Goal: Task Accomplishment & Management: Manage account settings

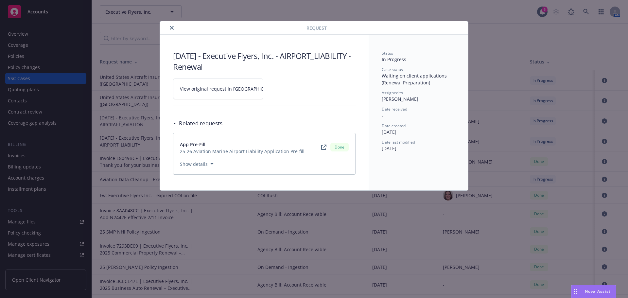
click at [172, 27] on icon "close" at bounding box center [172, 28] width 4 height 4
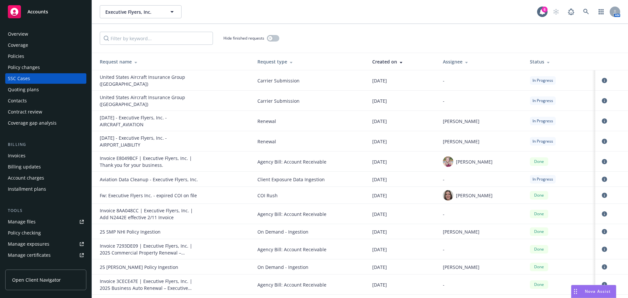
click at [26, 35] on div "Overview" at bounding box center [18, 34] width 20 height 10
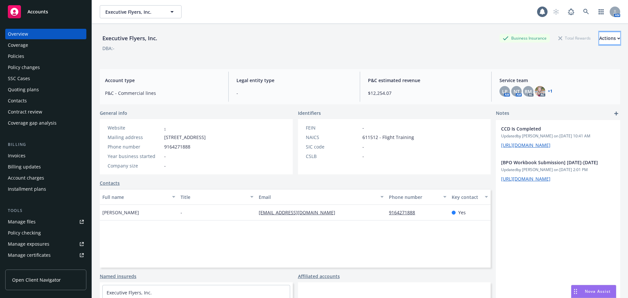
click at [599, 39] on div "Actions" at bounding box center [609, 38] width 21 height 12
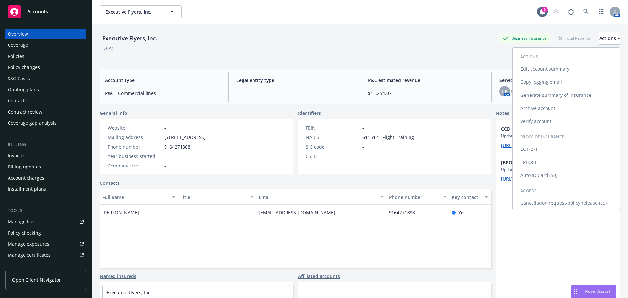
click at [535, 151] on link "EOI (27)" at bounding box center [565, 149] width 107 height 13
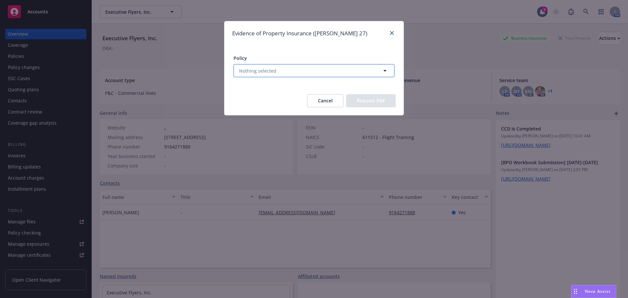
click at [379, 71] on button "Nothing selected" at bounding box center [313, 70] width 161 height 13
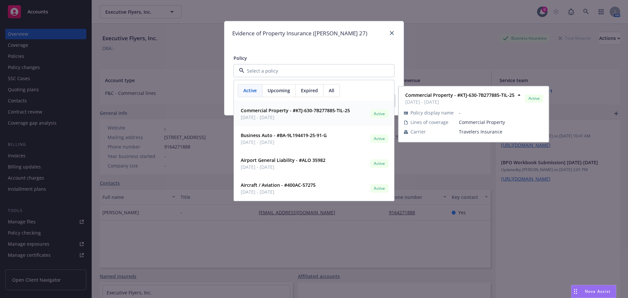
click at [334, 108] on strong "Commercial Property - #KTJ-630-7B277885-TIL-25" at bounding box center [295, 110] width 109 height 6
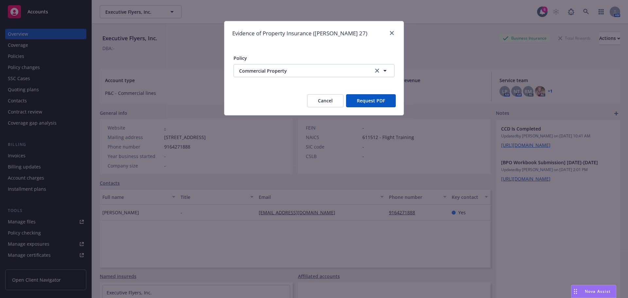
click at [363, 101] on button "Request PDF" at bounding box center [371, 100] width 50 height 13
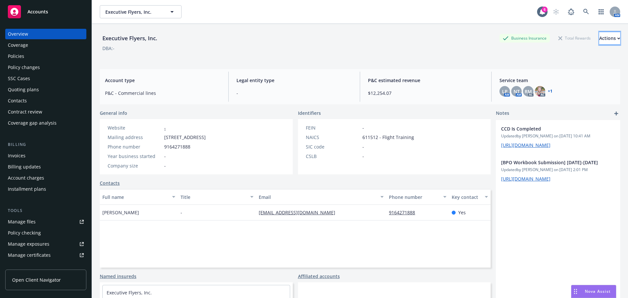
click at [603, 36] on div "Actions" at bounding box center [609, 38] width 21 height 12
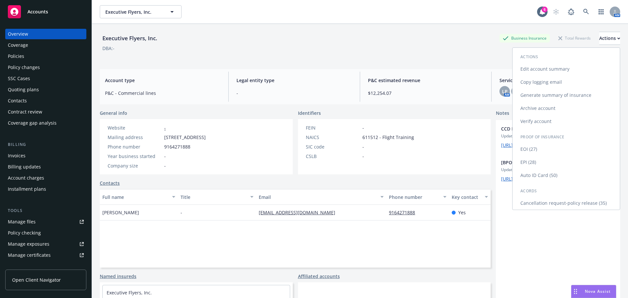
click at [544, 165] on link "EPI (28)" at bounding box center [565, 162] width 107 height 13
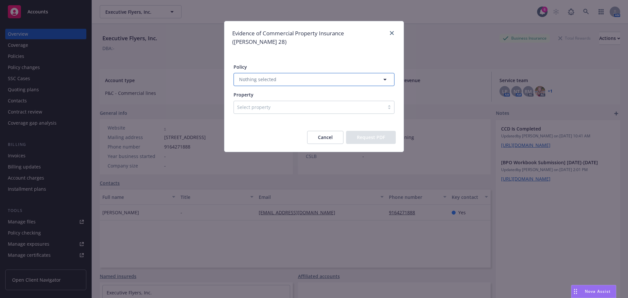
click at [263, 76] on span "Nothing selected" at bounding box center [257, 79] width 37 height 7
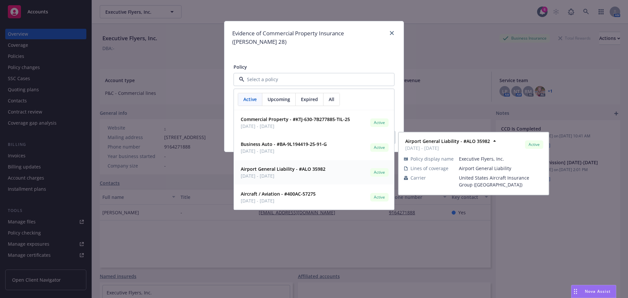
click at [263, 166] on strong "Airport General Liability - #ALO 35982" at bounding box center [283, 169] width 85 height 6
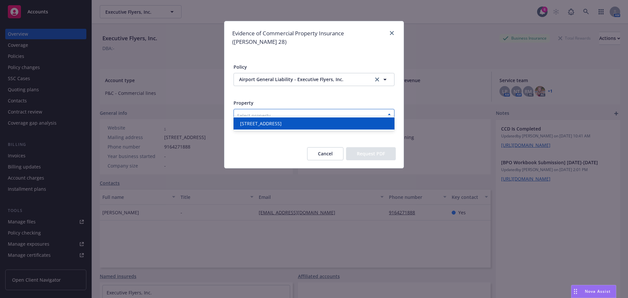
click at [260, 111] on div at bounding box center [309, 115] width 144 height 8
click at [259, 120] on span "6151 Freeport Blvd #151 Sacramento, CA 95822" at bounding box center [261, 123] width 42 height 7
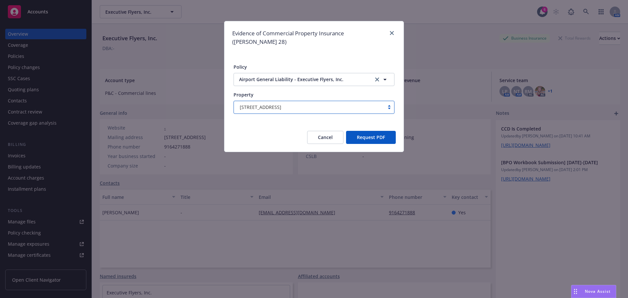
click at [370, 131] on button "Request PDF" at bounding box center [371, 137] width 50 height 13
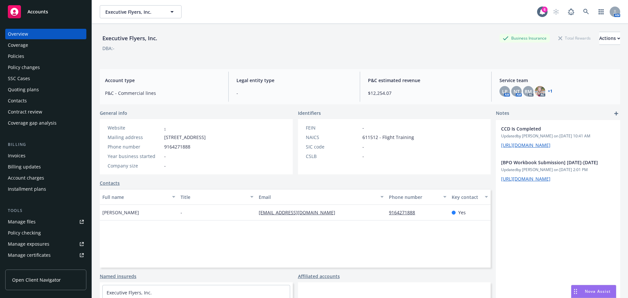
click at [600, 45] on div "DBA: -" at bounding box center [360, 48] width 520 height 7
click at [600, 42] on div "Actions" at bounding box center [609, 38] width 21 height 12
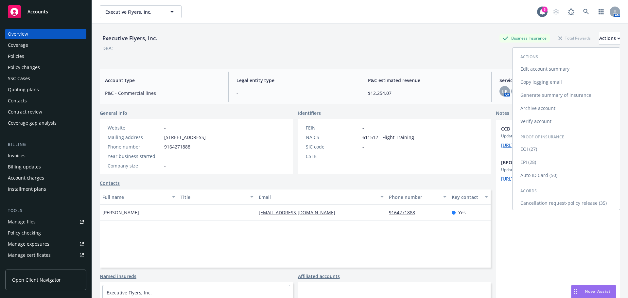
click at [528, 97] on link "Generate summary of insurance" at bounding box center [565, 95] width 107 height 13
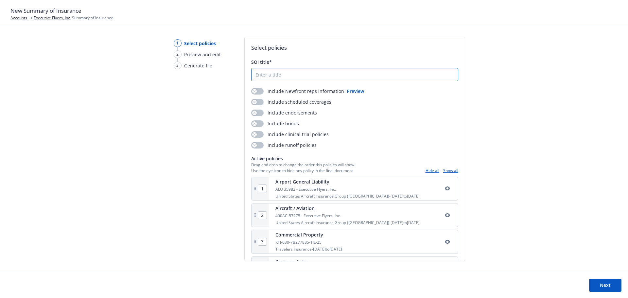
click at [262, 76] on input "SOI title*" at bounding box center [354, 74] width 206 height 12
click at [266, 61] on span "SOI title*" at bounding box center [261, 62] width 21 height 6
click at [266, 68] on input "SOI title*" at bounding box center [354, 74] width 206 height 12
click at [269, 61] on span "SOI title*" at bounding box center [261, 62] width 21 height 6
click at [269, 68] on input "SOI title*" at bounding box center [354, 74] width 206 height 12
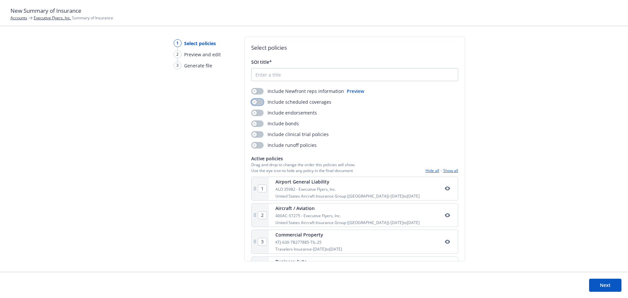
click at [255, 100] on div "button" at bounding box center [254, 102] width 5 height 5
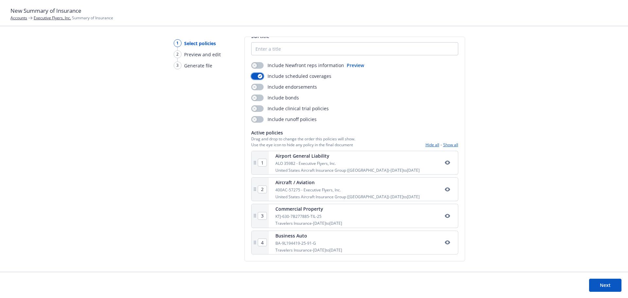
click at [319, 222] on div "Travelers Insurance - 04/14/2025 to 04/14/2026" at bounding box center [308, 223] width 67 height 6
click at [342, 211] on div "Commercial Property" at bounding box center [308, 208] width 67 height 7
click at [604, 282] on button "Next" at bounding box center [605, 285] width 32 height 13
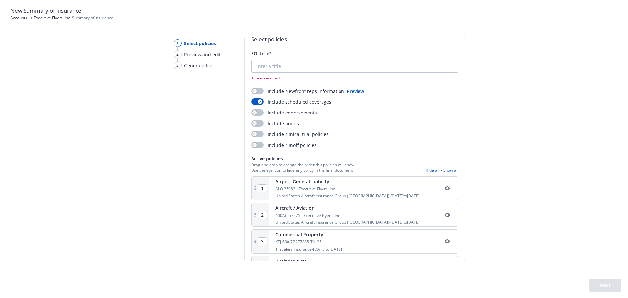
scroll to position [0, 0]
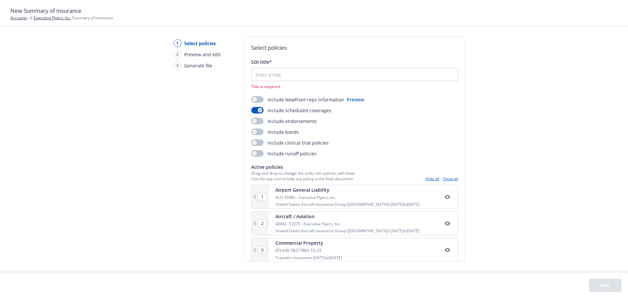
drag, startPoint x: 256, startPoint y: 68, endPoint x: 264, endPoint y: 88, distance: 21.9
click at [258, 74] on div "SOI title* Title is required" at bounding box center [354, 74] width 207 height 31
click at [291, 77] on input "SOI title*" at bounding box center [354, 74] width 206 height 12
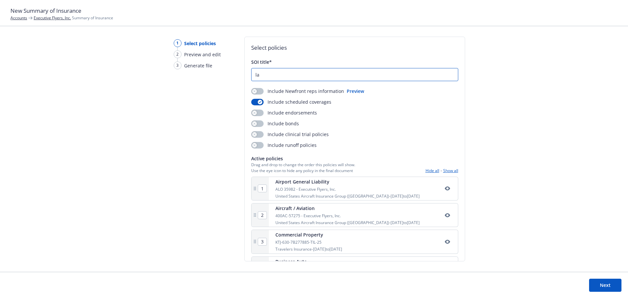
type input "l"
type input "[PERSON_NAME]"
click at [604, 287] on button "Next" at bounding box center [605, 285] width 32 height 13
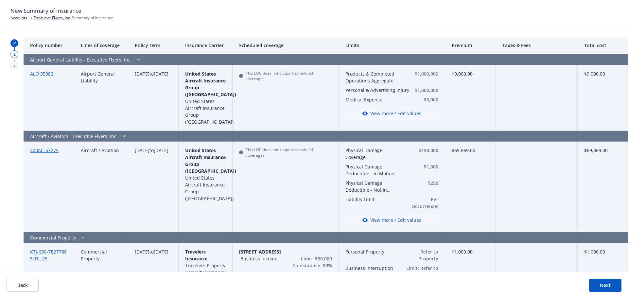
click at [605, 280] on button "Next" at bounding box center [605, 285] width 32 height 13
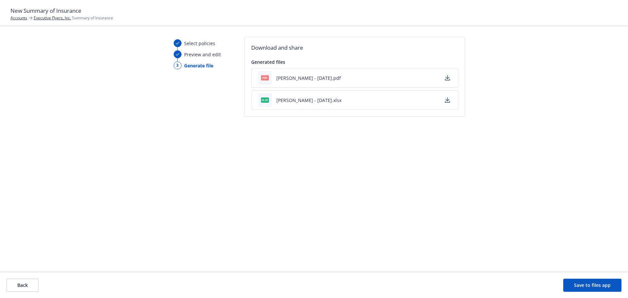
click at [56, 19] on link "Executive Flyers, Inc." at bounding box center [52, 18] width 37 height 6
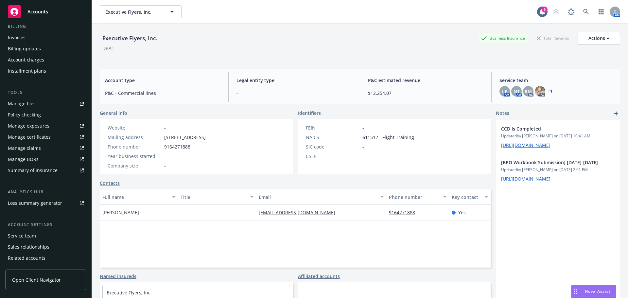
scroll to position [107, 0]
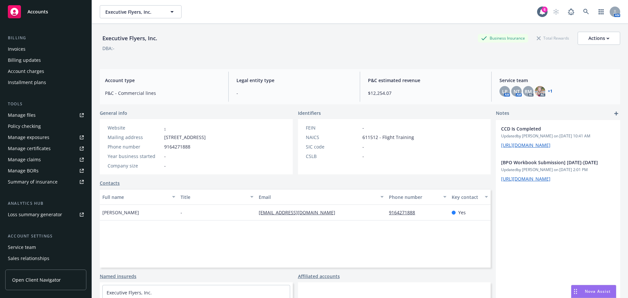
click at [42, 183] on div "Summary of insurance" at bounding box center [33, 182] width 50 height 10
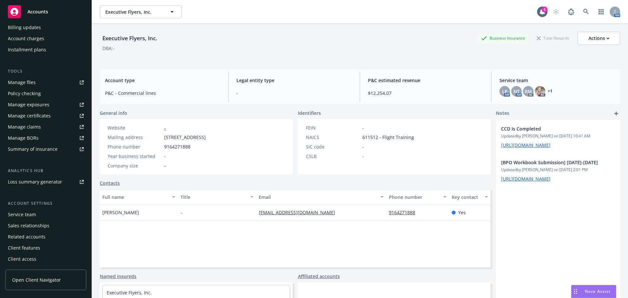
click at [21, 116] on div "Manage certificates" at bounding box center [29, 116] width 43 height 10
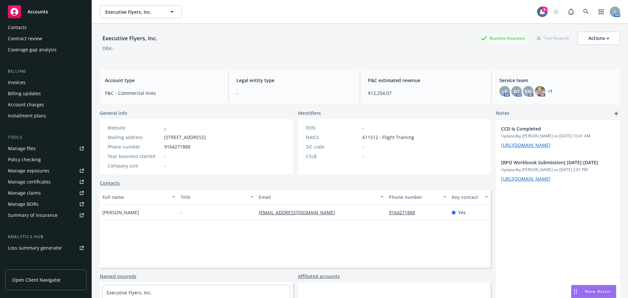
scroll to position [0, 0]
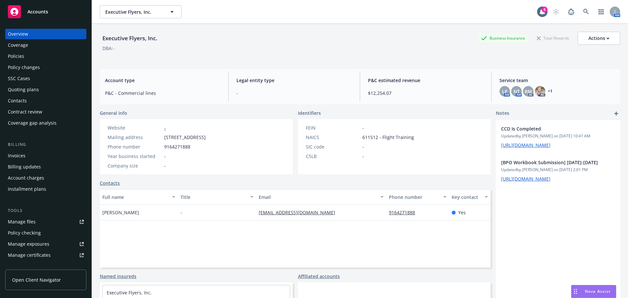
click at [21, 53] on div "Policies" at bounding box center [16, 56] width 16 height 10
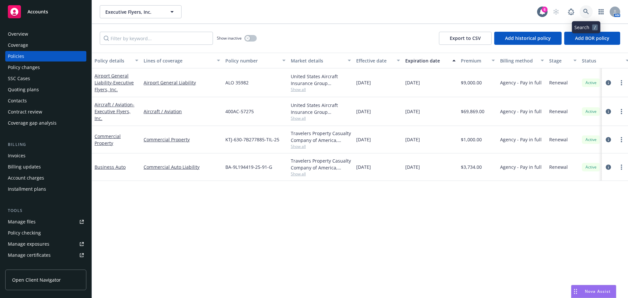
click at [584, 12] on icon at bounding box center [586, 12] width 6 height 6
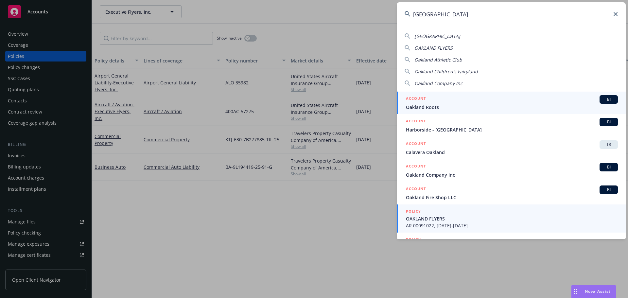
type input "oakland"
click at [438, 223] on span "AR 00091022, 03/01/2024-03/01/2025" at bounding box center [512, 225] width 212 height 7
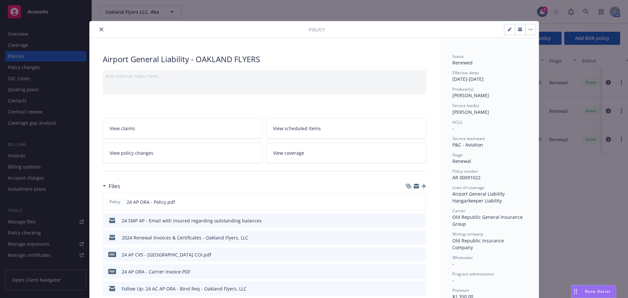
click at [101, 31] on button "close" at bounding box center [101, 30] width 8 height 8
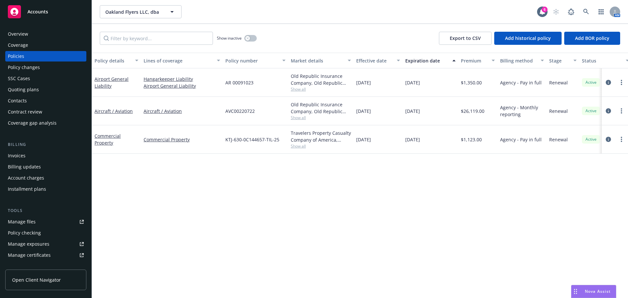
click at [24, 34] on div "Overview" at bounding box center [18, 34] width 20 height 10
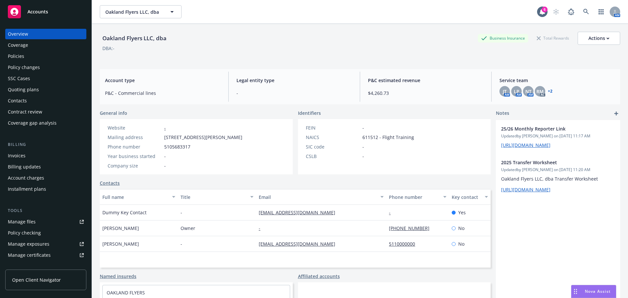
click at [32, 58] on div "Policies" at bounding box center [46, 56] width 76 height 10
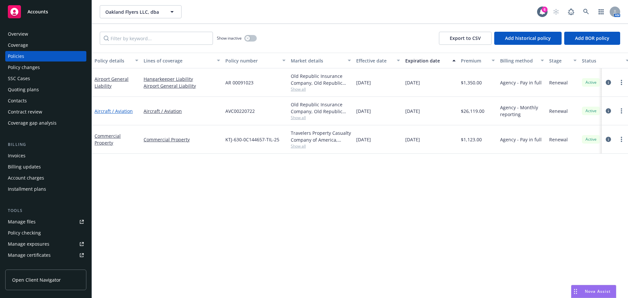
click at [113, 112] on link "Aircraft / Aviation" at bounding box center [113, 111] width 38 height 6
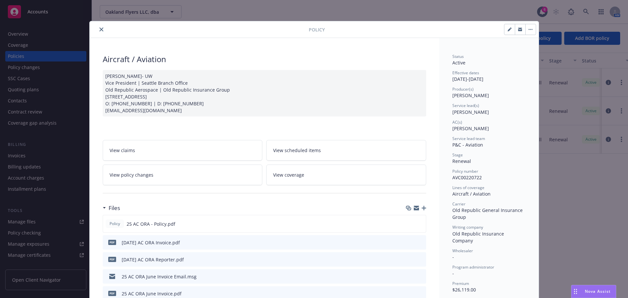
click at [99, 31] on icon "close" at bounding box center [101, 29] width 4 height 4
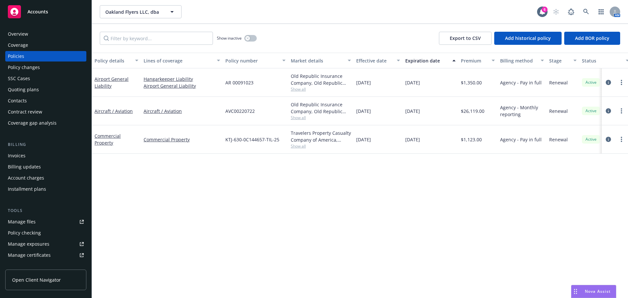
click at [13, 28] on div "Overview Coverage Policies Policy changes SSC Cases Quoting plans Contacts Cont…" at bounding box center [46, 159] width 92 height 277
click at [19, 34] on div "Overview" at bounding box center [18, 34] width 20 height 10
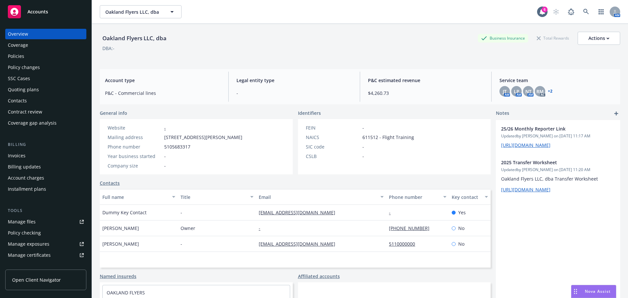
click at [28, 59] on div "Policies" at bounding box center [46, 56] width 76 height 10
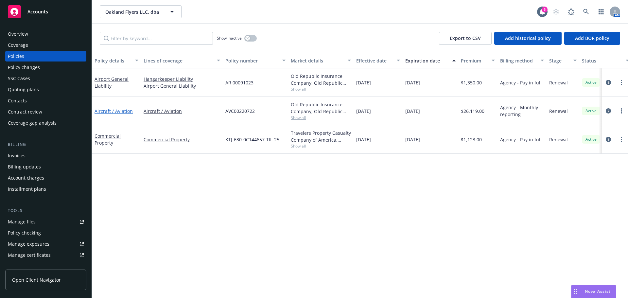
click at [115, 110] on link "Aircraft / Aviation" at bounding box center [113, 111] width 38 height 6
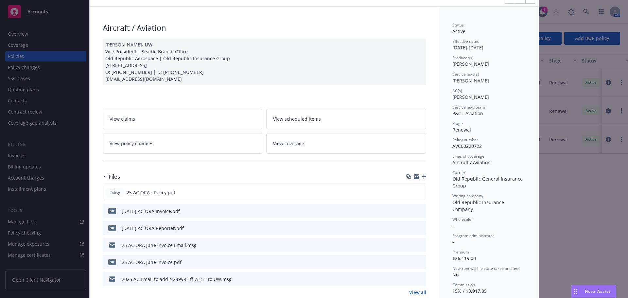
scroll to position [52, 0]
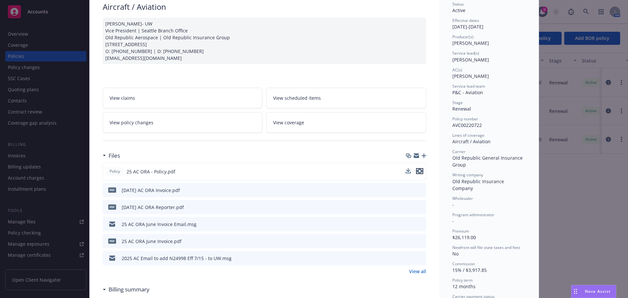
click at [420, 169] on button "preview file" at bounding box center [419, 171] width 7 height 6
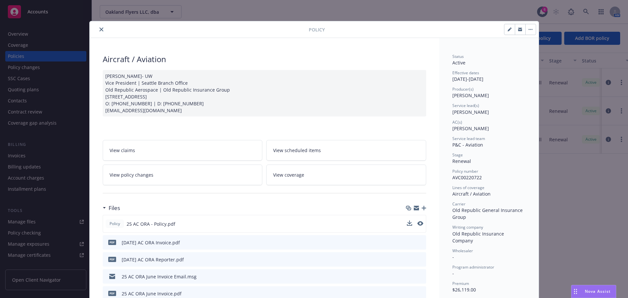
click at [99, 28] on icon "close" at bounding box center [101, 29] width 4 height 4
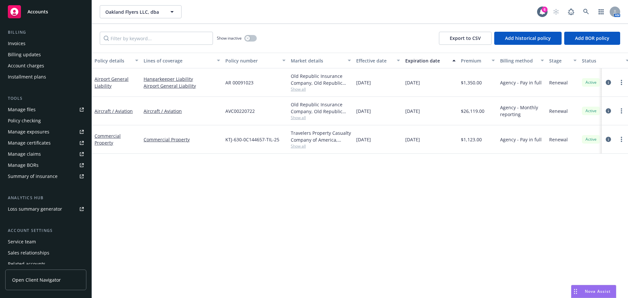
scroll to position [131, 0]
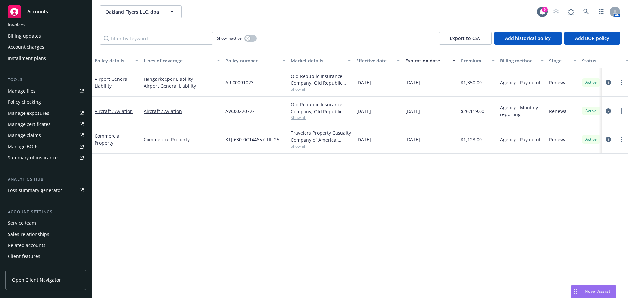
click at [27, 123] on div "Manage certificates" at bounding box center [29, 124] width 43 height 10
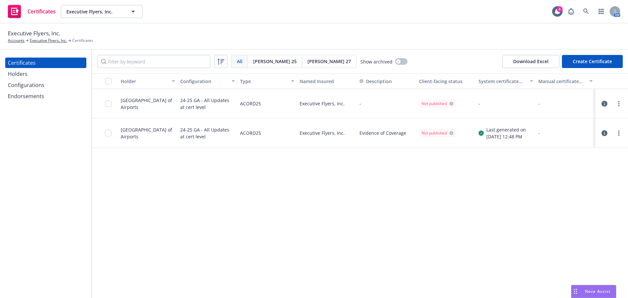
click at [21, 79] on div "Certificates Holders Configurations Endorsements" at bounding box center [45, 80] width 81 height 44
click at [22, 78] on div "Holders" at bounding box center [18, 74] width 20 height 10
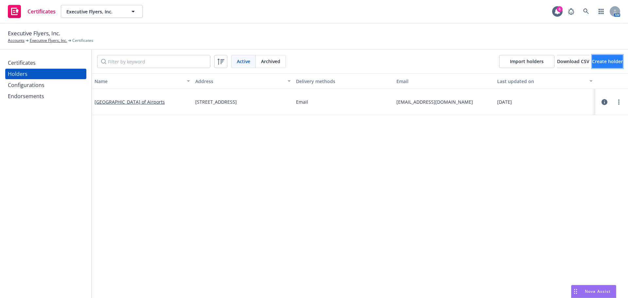
click at [593, 63] on span "Create holder" at bounding box center [607, 61] width 31 height 6
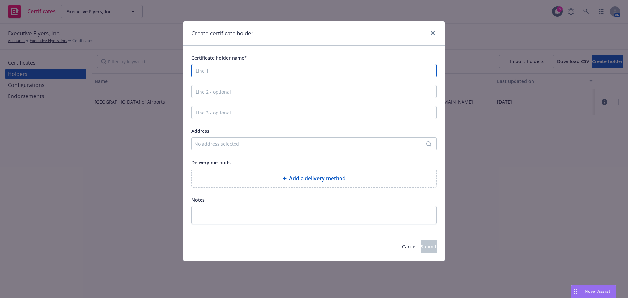
click at [214, 72] on input "Certificate holder name*" at bounding box center [313, 70] width 245 height 13
type input "Lawrence Livermore National Security, LLC and its members and affiliates"
click at [222, 94] on input "Line 2 - optional" at bounding box center [313, 91] width 245 height 13
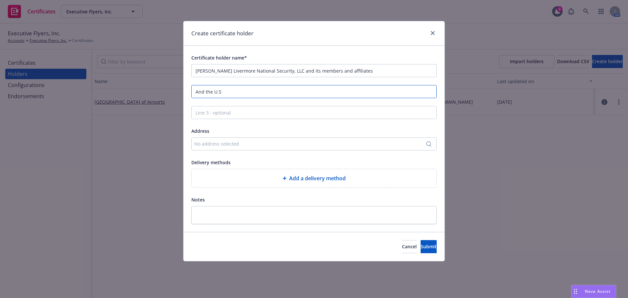
click at [290, 92] on input "And the U.S" at bounding box center [313, 91] width 245 height 13
click at [251, 92] on input "And the U.S Gover" at bounding box center [313, 91] width 245 height 13
type input "And the U.S Government"
click at [236, 113] on input "Line 3 - optional" at bounding box center [313, 112] width 245 height 13
type input "Lawrence Livermore National Laboratory"
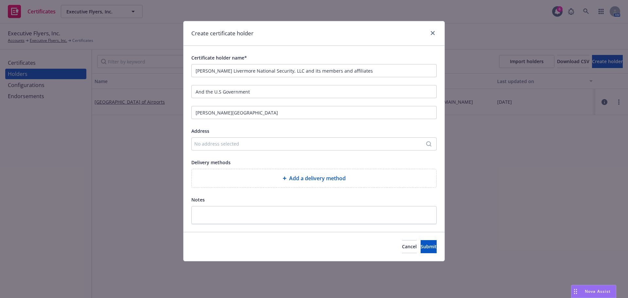
click at [219, 142] on div "No address selected" at bounding box center [310, 143] width 233 height 7
type input "7000 East Ave. (L-650)"
click at [287, 149] on div "Add custom address" at bounding box center [314, 149] width 122 height 13
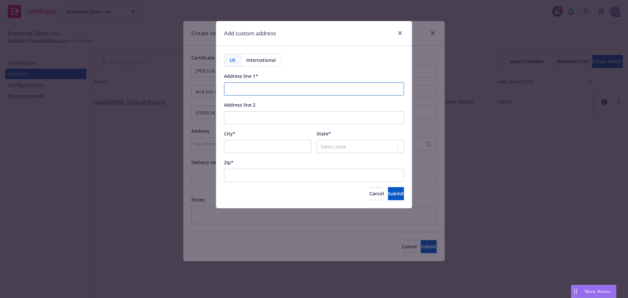
click at [259, 94] on input "Address line 1*" at bounding box center [314, 88] width 180 height 13
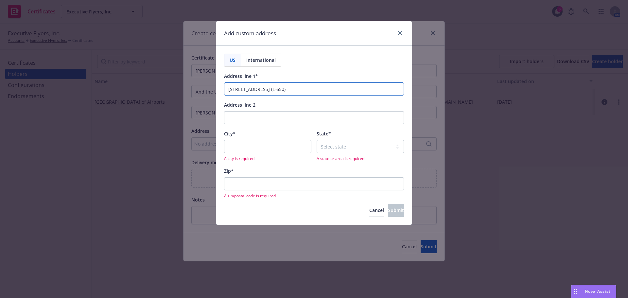
type input "7000 East Ave. (L-650)"
click at [251, 144] on input "City*" at bounding box center [267, 146] width 87 height 13
type input "Livermore"
click at [333, 149] on select "Select state Alabama Alaska American Samoa Arizona Arkansas Baker Island Califo…" at bounding box center [359, 146] width 87 height 13
select select "CA"
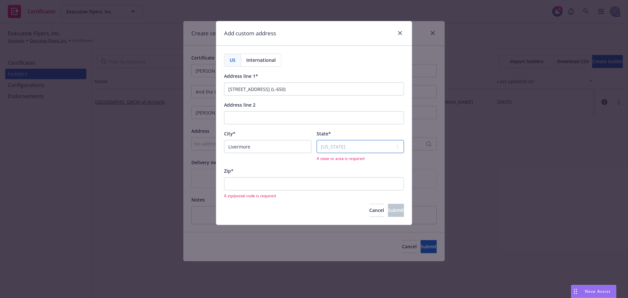
click at [316, 140] on select "Select state Alabama Alaska American Samoa Arizona Arkansas Baker Island Califo…" at bounding box center [359, 146] width 87 height 13
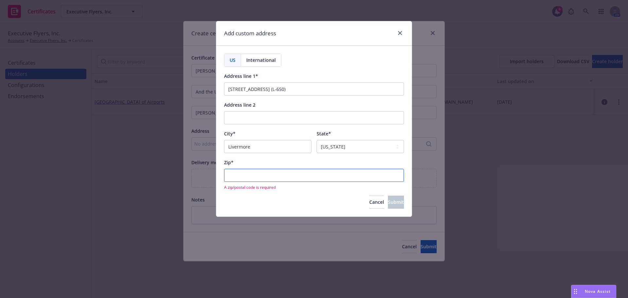
click at [290, 171] on input "Zip*" at bounding box center [314, 175] width 180 height 13
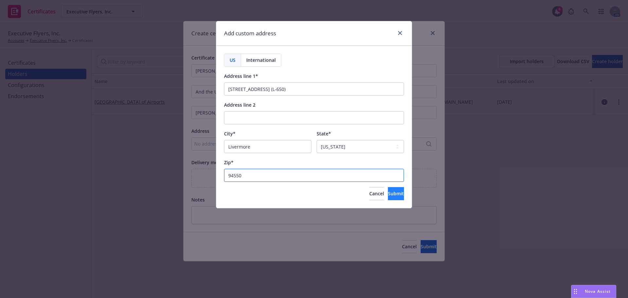
type input "94550"
click at [396, 195] on button "Submit" at bounding box center [396, 193] width 16 height 13
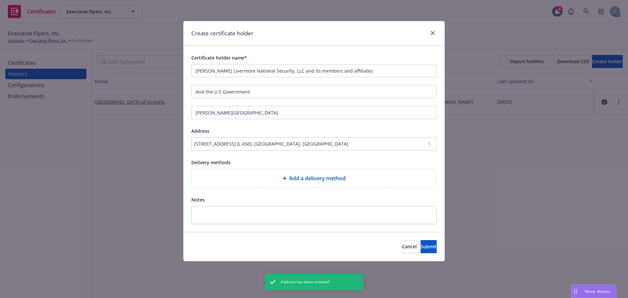
click at [311, 179] on span "Add a delivery method" at bounding box center [317, 178] width 57 height 8
select select "EMAIL"
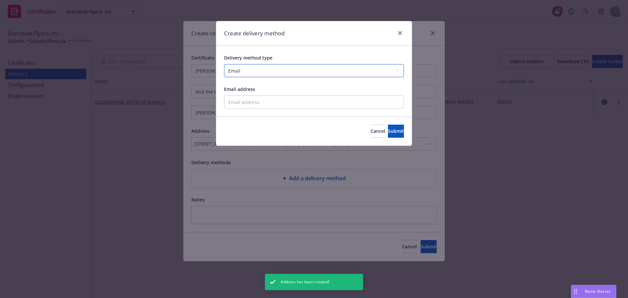
click at [289, 69] on select "Select delivery method type Email Mail Fax Upload to Compliance Website" at bounding box center [314, 70] width 180 height 13
click at [224, 64] on select "Select delivery method type Email Mail Fax Upload to Compliance Website" at bounding box center [314, 70] width 180 height 13
click at [246, 103] on input "Email address" at bounding box center [314, 101] width 180 height 13
click at [268, 99] on input "Email address" at bounding box center [314, 101] width 180 height 13
paste input "Rempel, Matt F. <rempel3@llnl.gov>"
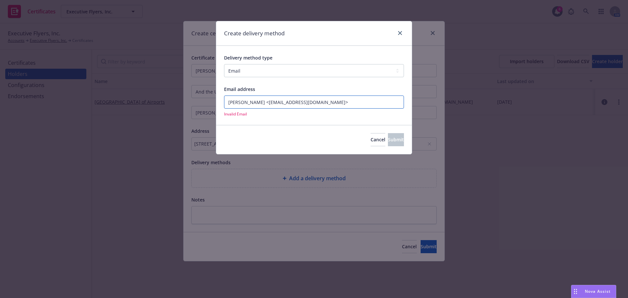
drag, startPoint x: 264, startPoint y: 100, endPoint x: 200, endPoint y: 107, distance: 65.1
click at [200, 107] on div "Create delivery method Delivery method type Select delivery method type Email M…" at bounding box center [314, 149] width 628 height 298
click at [287, 101] on input "rempel3@llnl.gov>" at bounding box center [314, 101] width 180 height 13
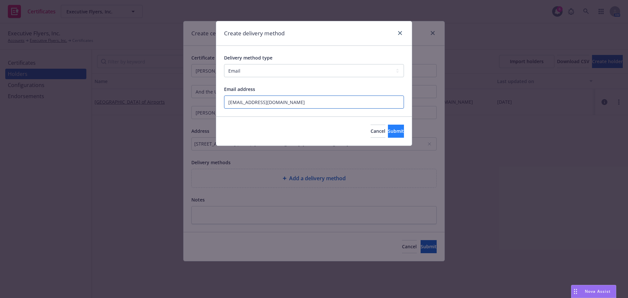
type input "rempel3@llnl.gov"
click at [394, 131] on button "Submit" at bounding box center [396, 131] width 16 height 13
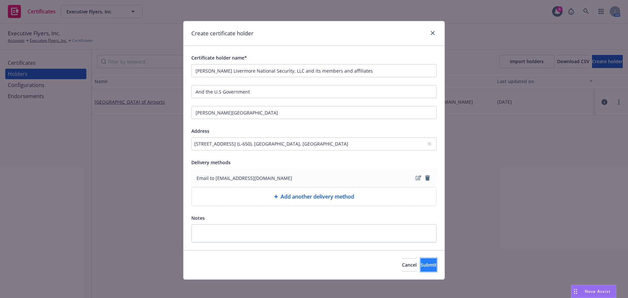
click at [420, 265] on button "Submit" at bounding box center [428, 264] width 16 height 13
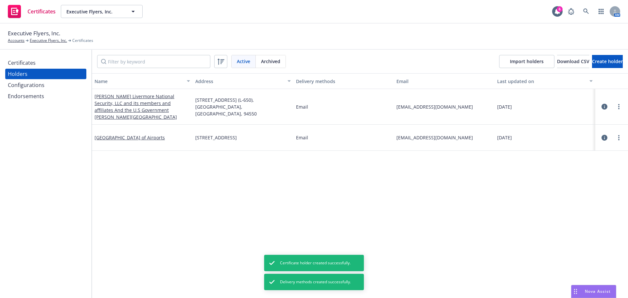
click at [603, 106] on button "button" at bounding box center [604, 107] width 8 height 8
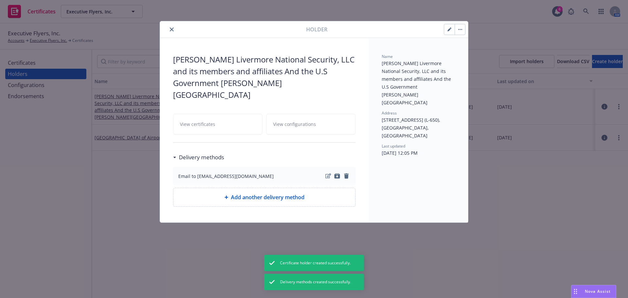
click at [170, 30] on icon "close" at bounding box center [172, 29] width 4 height 4
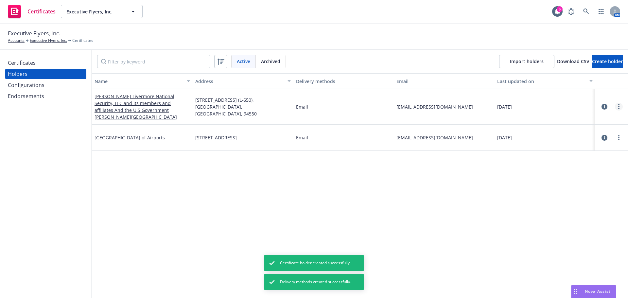
click at [615, 108] on link "more" at bounding box center [619, 107] width 8 height 8
click at [36, 65] on div "Certificates" at bounding box center [46, 63] width 76 height 10
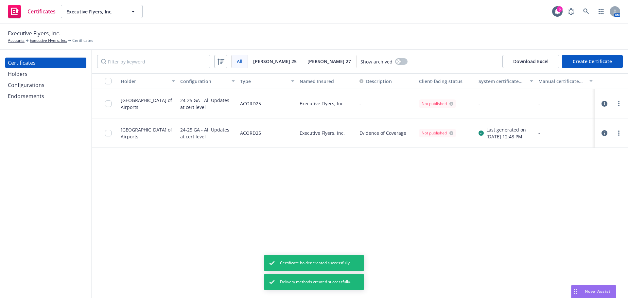
click at [582, 63] on button "Create Certificate" at bounding box center [592, 61] width 61 height 13
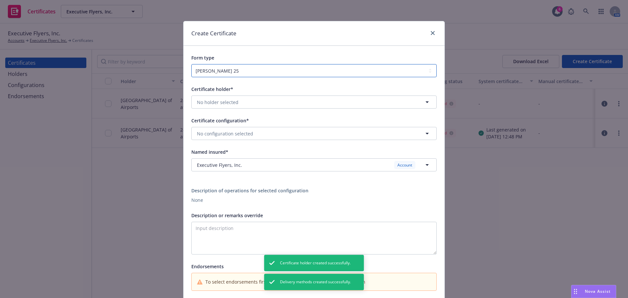
click at [254, 73] on select "ACORD 25 ACORD 27" at bounding box center [313, 70] width 245 height 13
click at [191, 64] on select "ACORD 25 ACORD 27" at bounding box center [313, 70] width 245 height 13
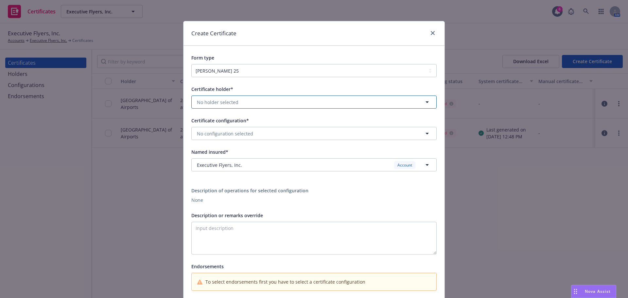
click at [213, 105] on span "No holder selected" at bounding box center [218, 102] width 42 height 7
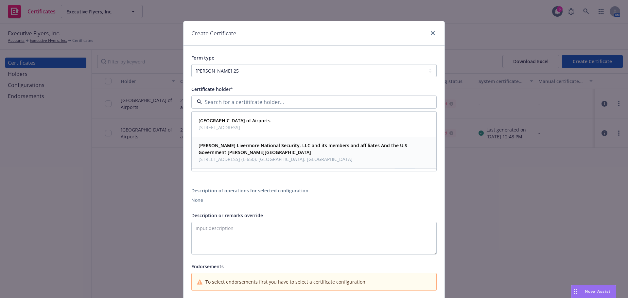
click at [211, 145] on strong "Lawrence Livermore National Security, LLC and its members and affiliates And th…" at bounding box center [302, 148] width 209 height 13
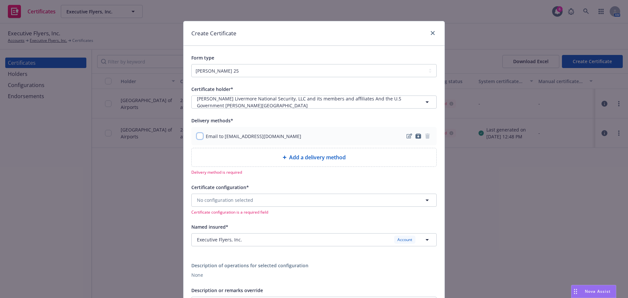
click at [196, 137] on input "checkbox" at bounding box center [199, 136] width 7 height 7
checkbox input "true"
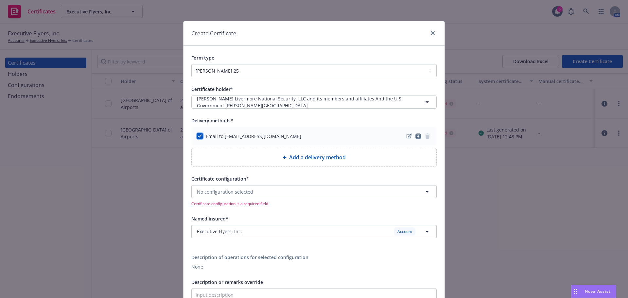
scroll to position [33, 0]
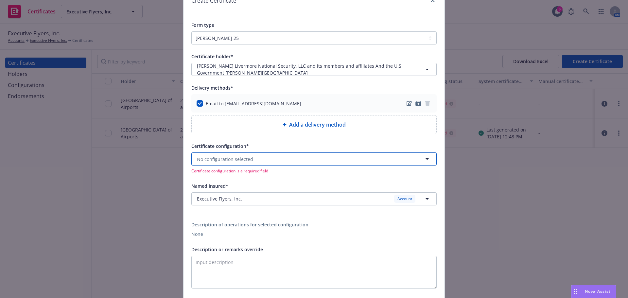
click at [224, 162] on span "No configuration selected" at bounding box center [225, 159] width 56 height 7
click at [212, 200] on strong "24-25 GA - All Updates at cert level" at bounding box center [236, 198] width 77 height 6
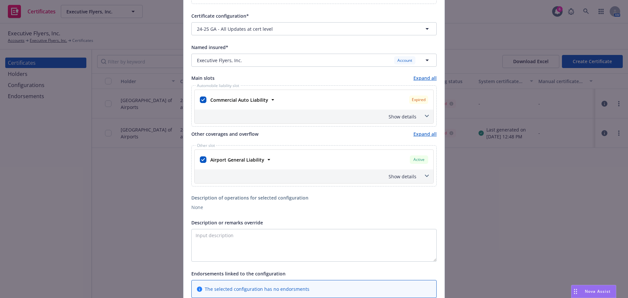
scroll to position [131, 0]
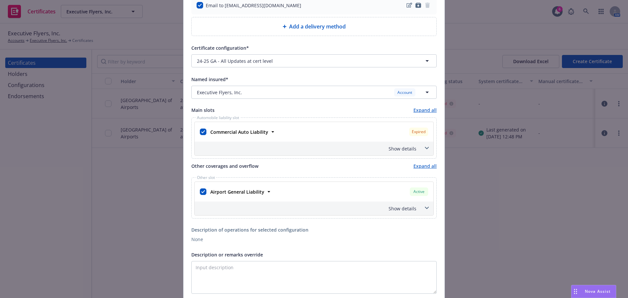
click at [425, 146] on span at bounding box center [426, 148] width 10 height 10
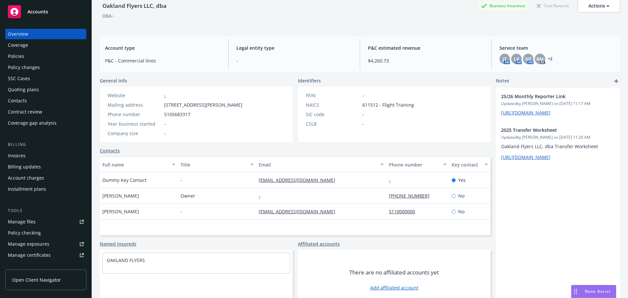
scroll to position [44, 0]
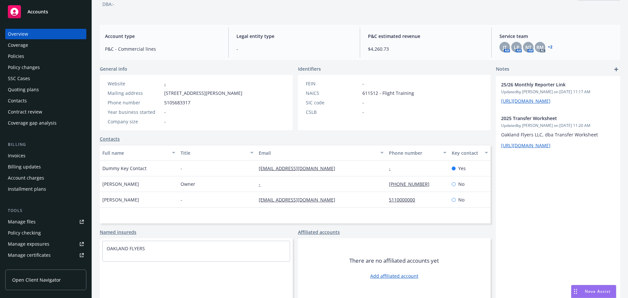
click at [20, 219] on div "Manage files" at bounding box center [22, 221] width 28 height 10
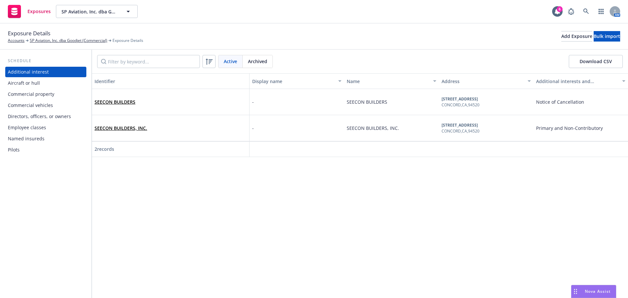
click at [31, 138] on div "Named insureds" at bounding box center [26, 138] width 37 height 10
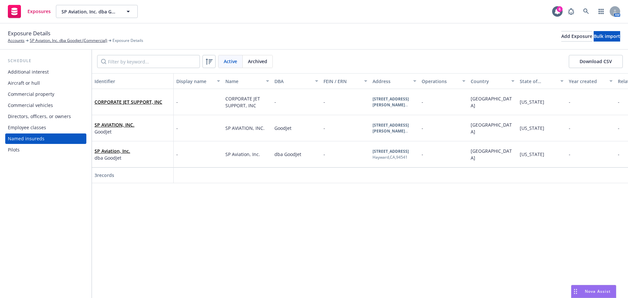
click at [23, 82] on div "Aircraft or hull" at bounding box center [24, 83] width 32 height 10
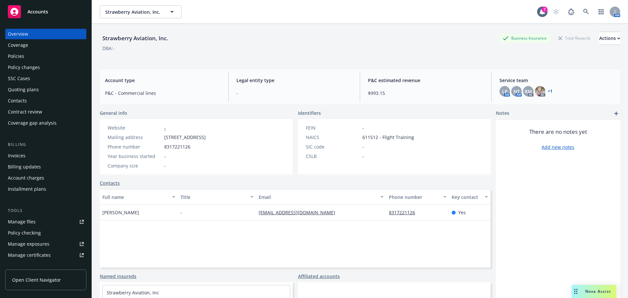
click at [22, 54] on div "Policies" at bounding box center [16, 56] width 16 height 10
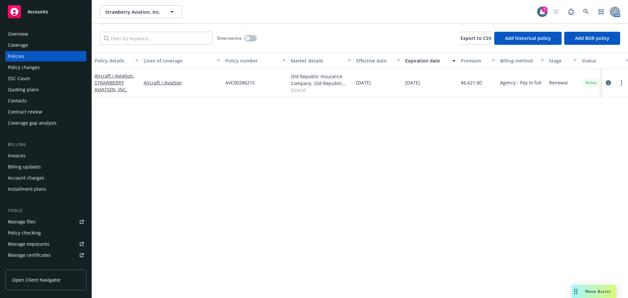
click at [38, 35] on div "Overview" at bounding box center [46, 34] width 76 height 10
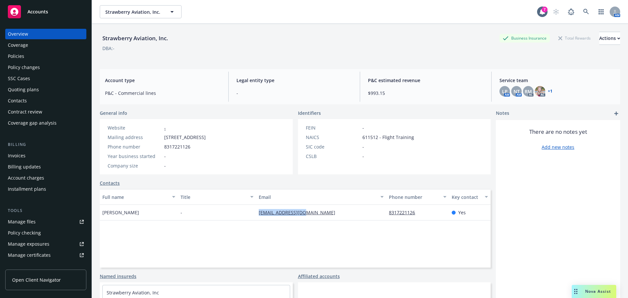
drag, startPoint x: 237, startPoint y: 216, endPoint x: 321, endPoint y: 214, distance: 83.4
click at [321, 214] on div "[PERSON_NAME] - [EMAIL_ADDRESS][DOMAIN_NAME] 8317221126 Yes" at bounding box center [295, 213] width 391 height 16
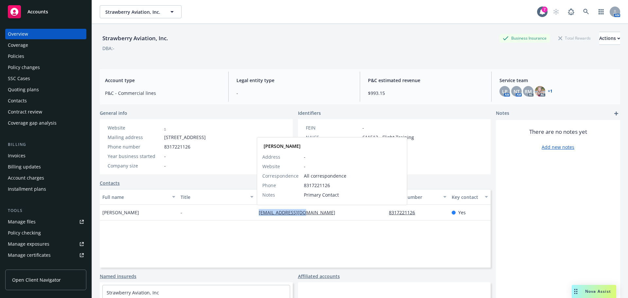
copy div "[EMAIL_ADDRESS][DOMAIN_NAME]"
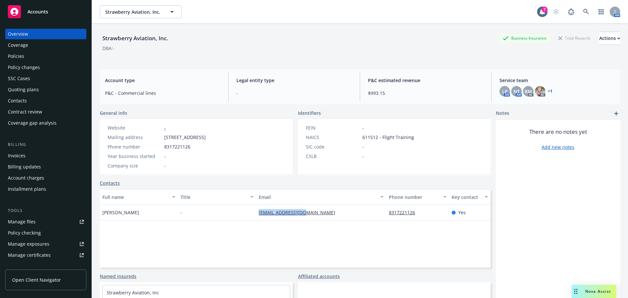
click at [23, 223] on div "Manage files" at bounding box center [22, 221] width 28 height 10
